Goal: Information Seeking & Learning: Learn about a topic

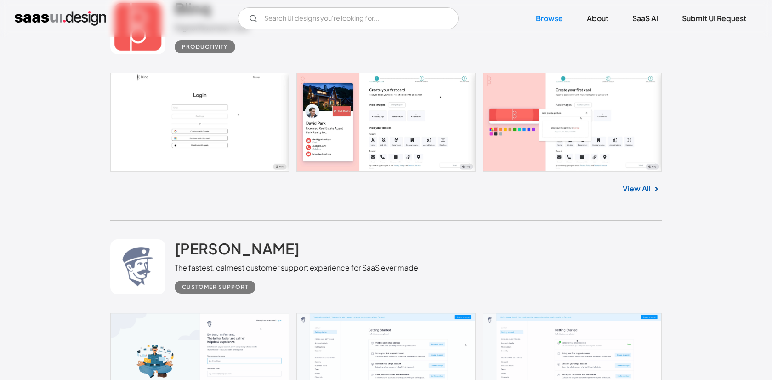
scroll to position [3855, 0]
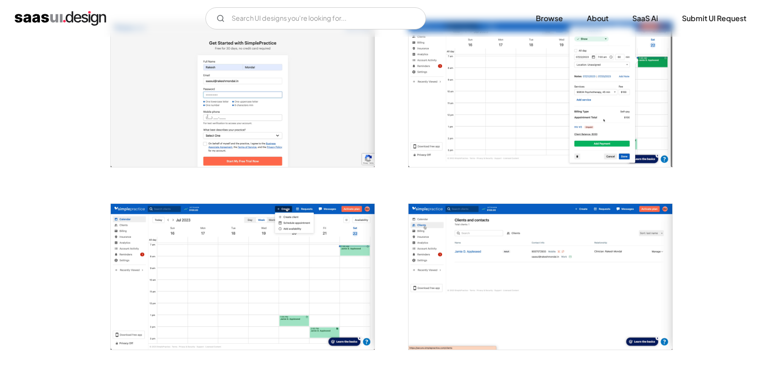
scroll to position [182, 0]
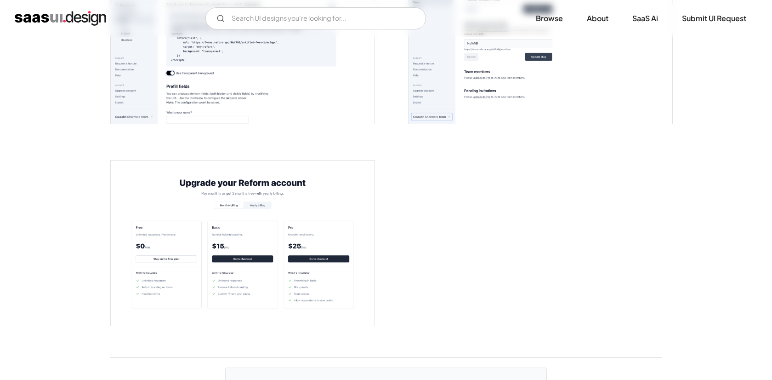
scroll to position [1910, 0]
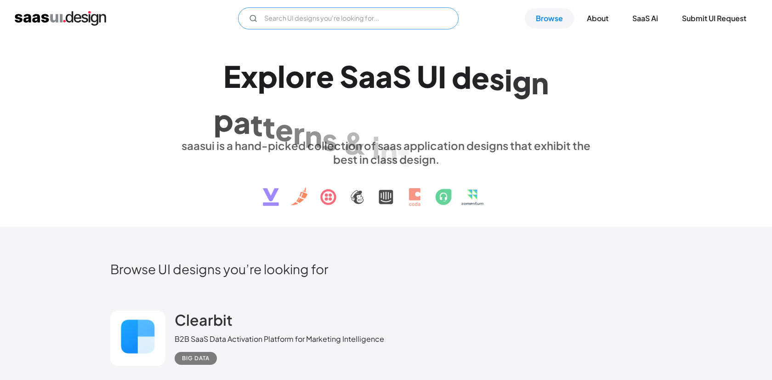
click at [339, 18] on input "Email Form" at bounding box center [348, 18] width 221 height 22
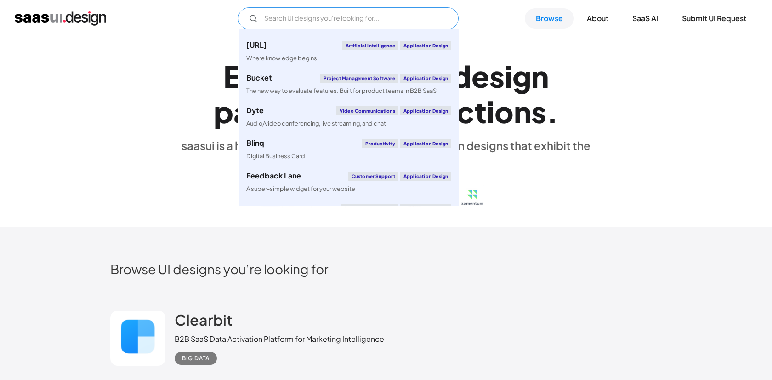
scroll to position [210, 0]
click at [85, 84] on div "E x p l o r e S a a S U I d e s i g n p a t t e r n s & i n t e r a c t i o n s…" at bounding box center [386, 132] width 772 height 190
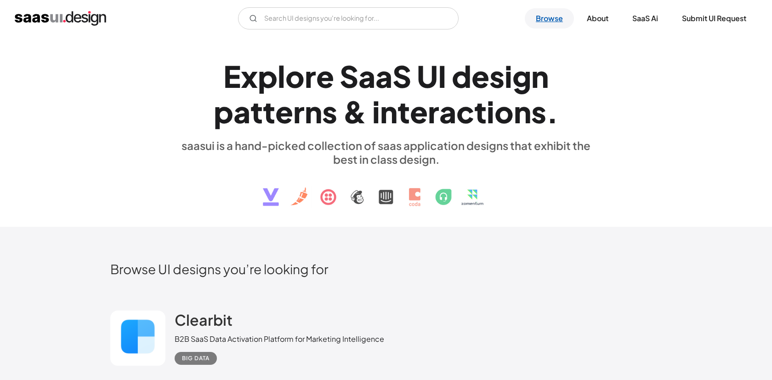
click at [554, 18] on link "Browse" at bounding box center [549, 18] width 49 height 20
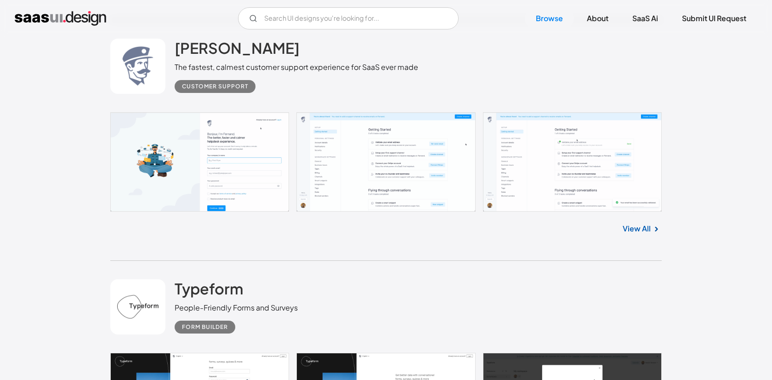
scroll to position [3984, 0]
